Goal: Check status: Check status

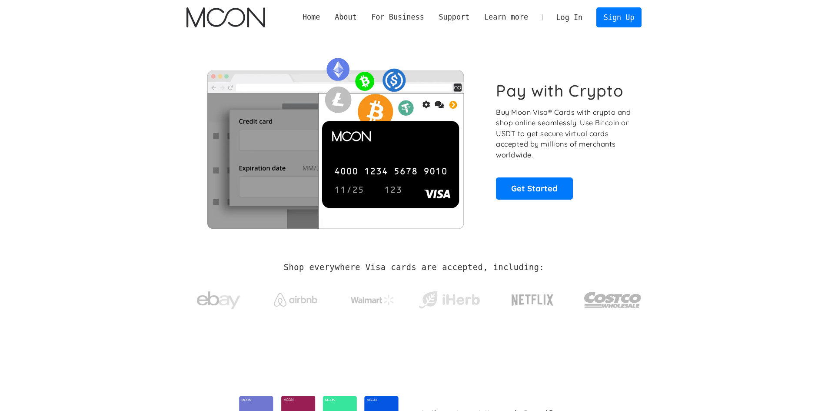
click at [574, 18] on link "Log In" at bounding box center [569, 17] width 41 height 19
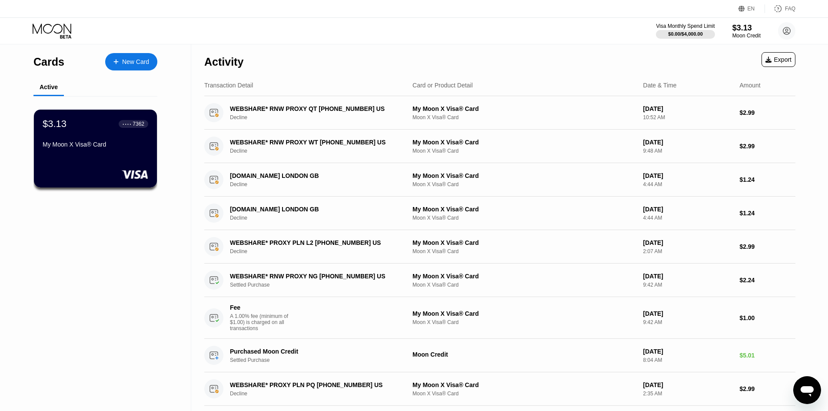
click at [87, 148] on div "My Moon X Visa® Card" at bounding box center [96, 144] width 106 height 7
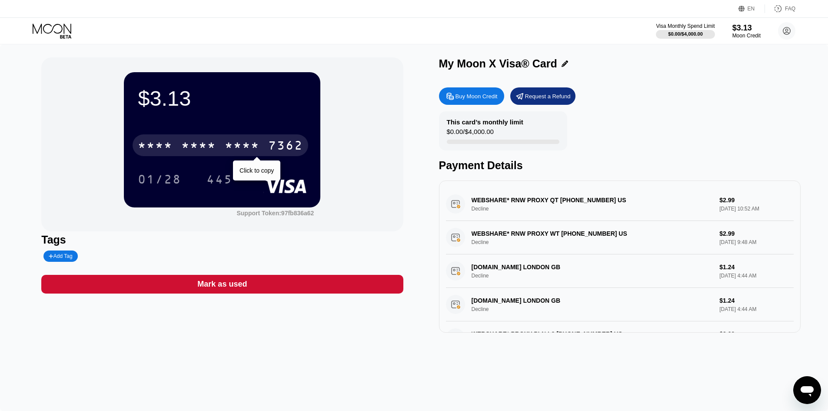
click at [247, 145] on div "* * * *" at bounding box center [242, 147] width 35 height 14
click at [247, 145] on div "2155" at bounding box center [242, 147] width 35 height 14
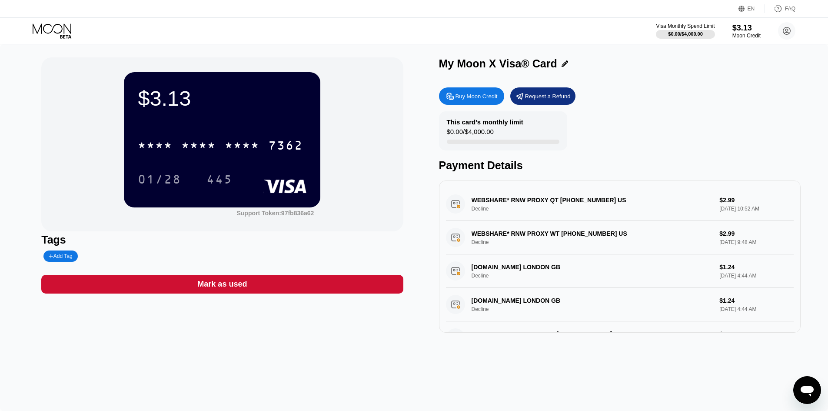
click at [50, 32] on icon at bounding box center [52, 28] width 39 height 10
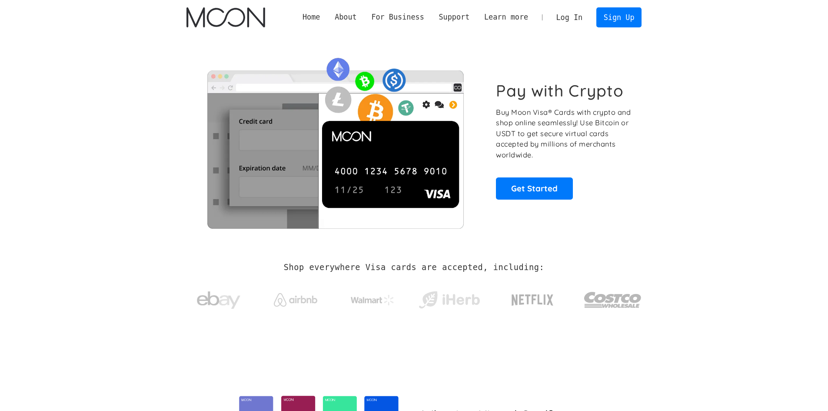
click at [576, 23] on link "Log In" at bounding box center [569, 17] width 41 height 19
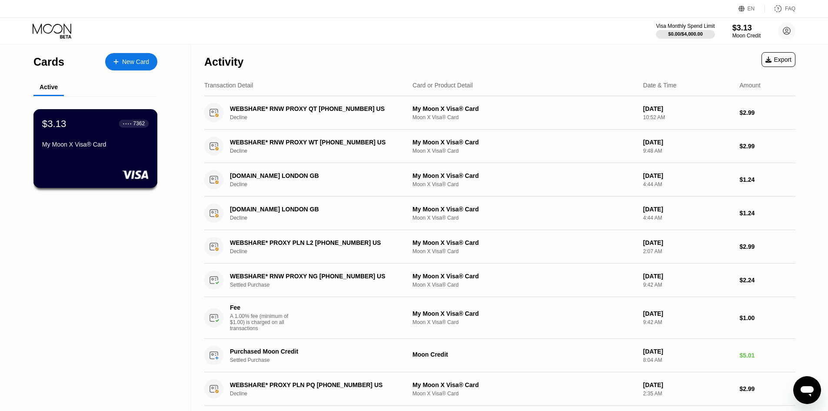
click at [90, 148] on div "My Moon X Visa® Card" at bounding box center [95, 144] width 107 height 7
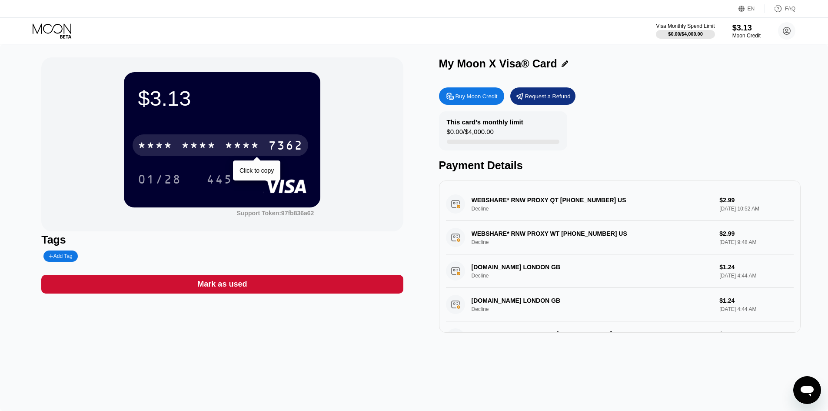
click at [190, 145] on div "* * * *" at bounding box center [198, 147] width 35 height 14
click at [190, 145] on div "6500" at bounding box center [198, 147] width 35 height 14
